Goal: Task Accomplishment & Management: Use online tool/utility

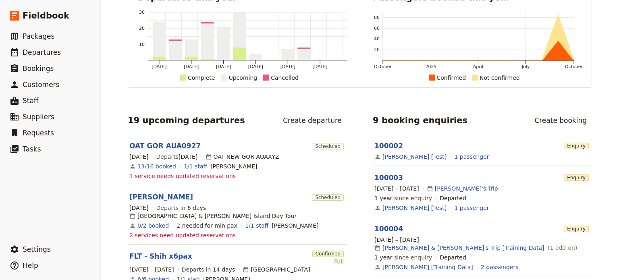
scroll to position [161, 0]
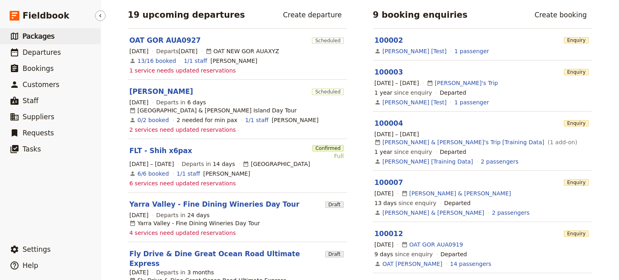
click at [32, 39] on span "Packages" at bounding box center [39, 36] width 32 height 8
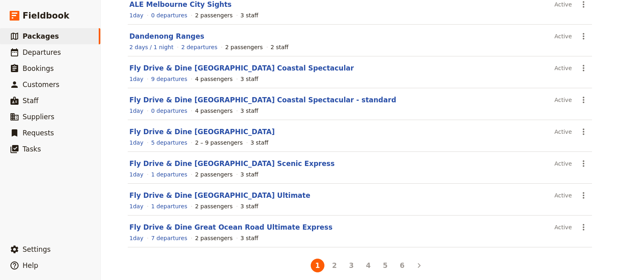
scroll to position [157, 0]
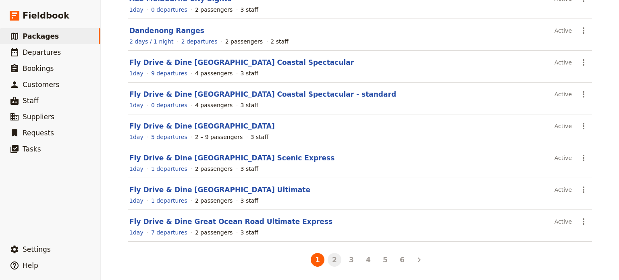
click at [330, 259] on button "2" at bounding box center [334, 260] width 14 height 14
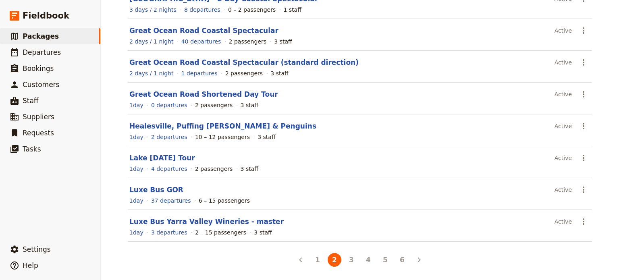
click at [348, 258] on button "3" at bounding box center [351, 260] width 14 height 14
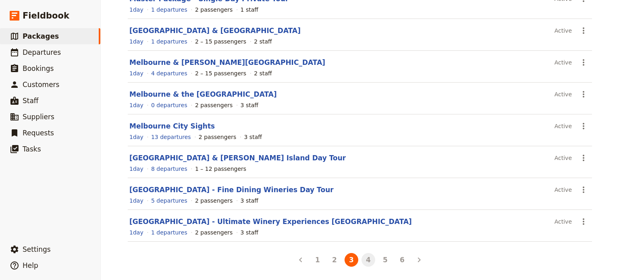
click at [361, 259] on button "4" at bounding box center [368, 260] width 14 height 14
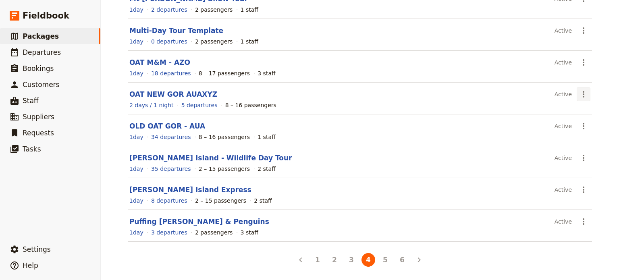
click at [579, 92] on icon "Actions" at bounding box center [583, 94] width 10 height 10
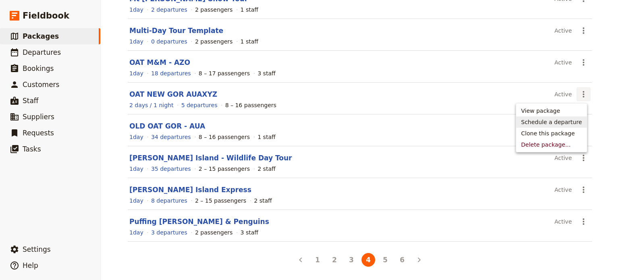
click at [555, 122] on span "Schedule a departure" at bounding box center [551, 122] width 61 height 8
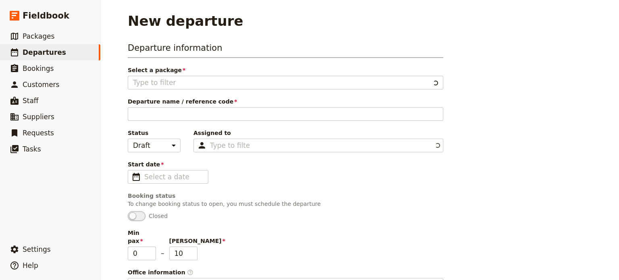
type input "OAT NEW GOR AUAXYZ"
type input "OAT GOR - AUA"
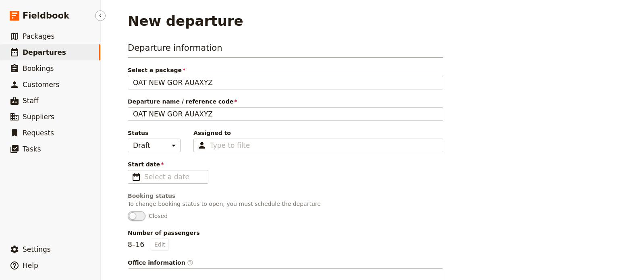
click at [36, 56] on span "Departures" at bounding box center [44, 52] width 43 height 8
